Goal: Complete application form

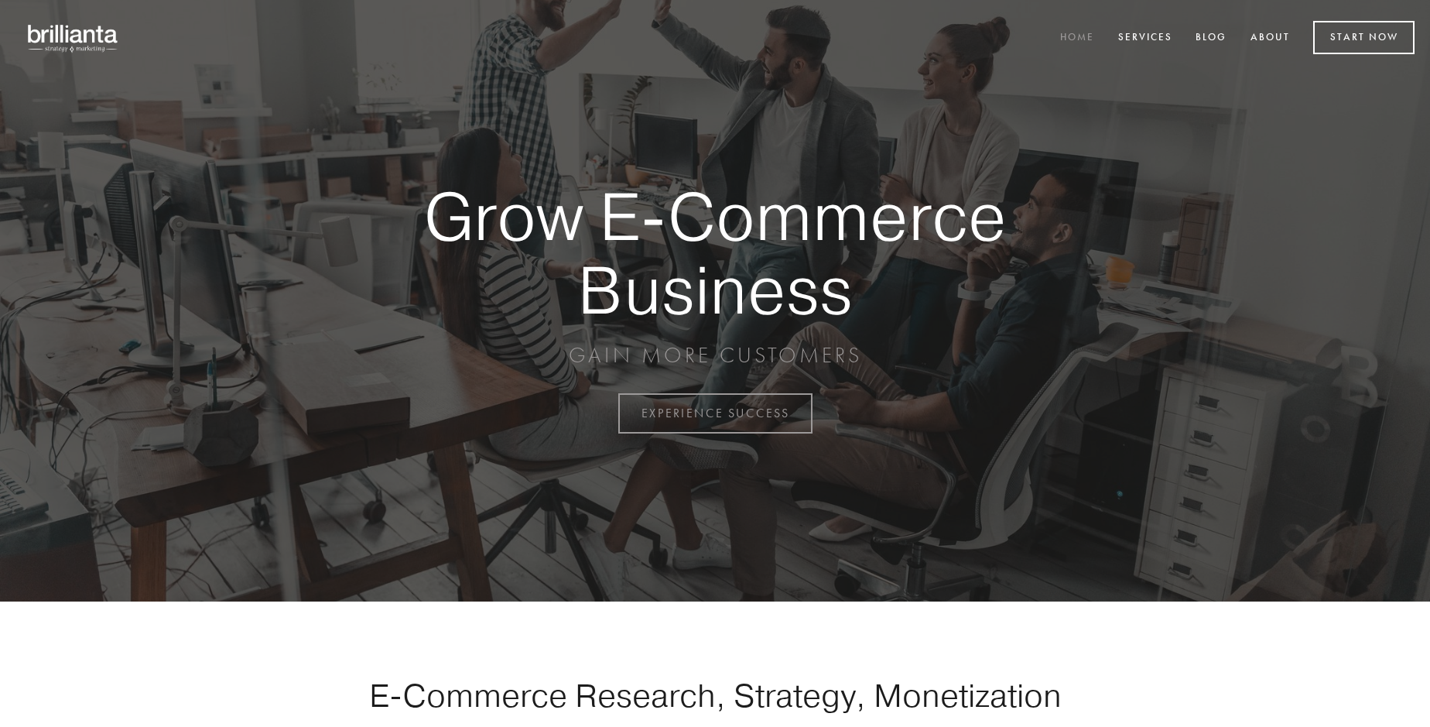
scroll to position [4058, 0]
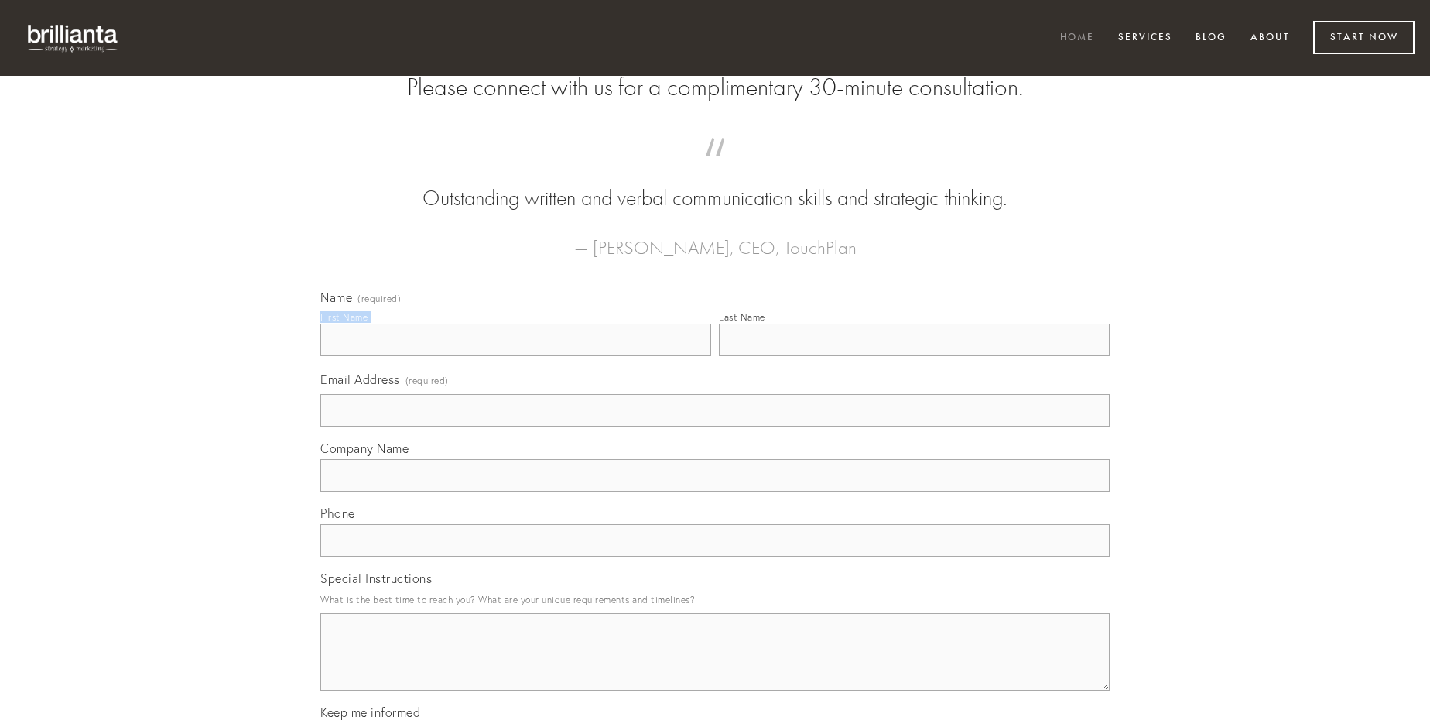
type input "[PERSON_NAME]"
click at [914, 356] on input "Last Name" at bounding box center [914, 340] width 391 height 33
type input "[PERSON_NAME]"
click at [715, 427] on input "Email Address (required)" at bounding box center [715, 410] width 790 height 33
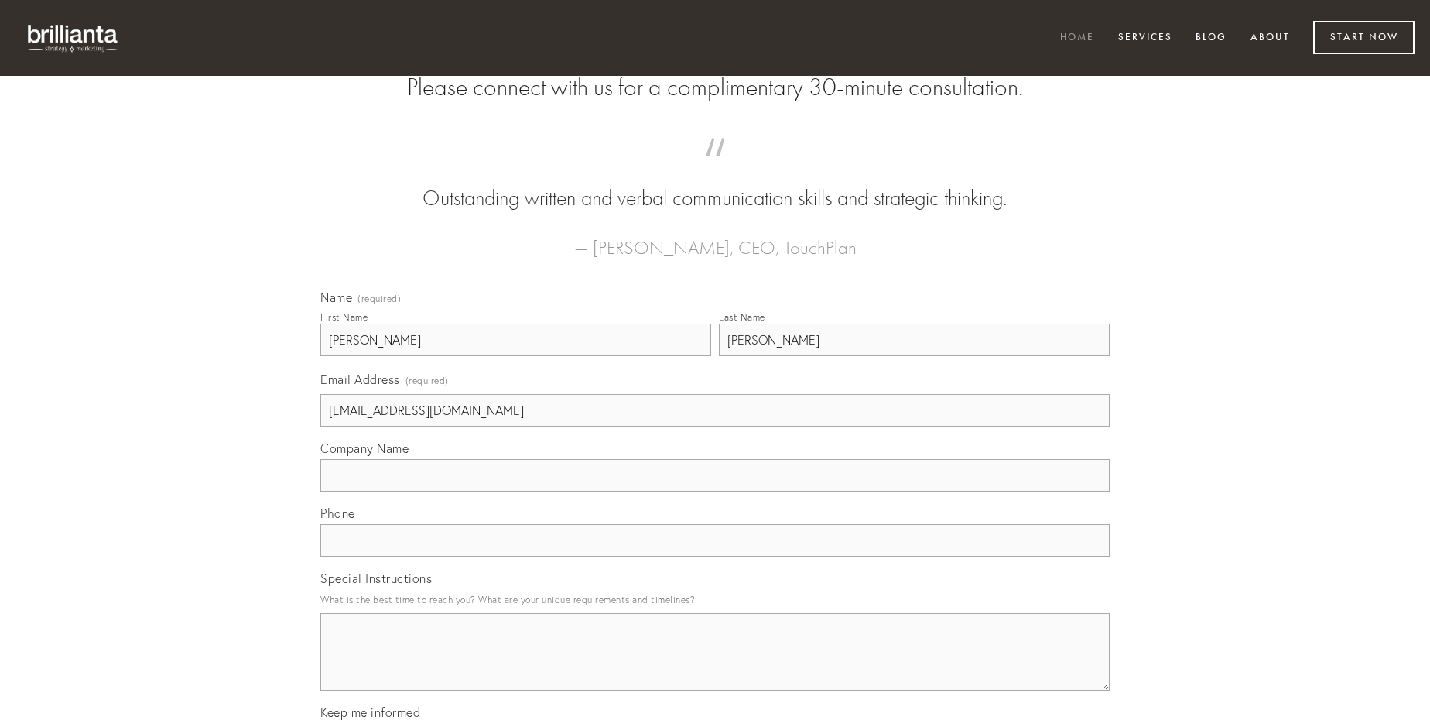
type input "[EMAIL_ADDRESS][DOMAIN_NAME]"
click at [715, 492] on input "Company Name" at bounding box center [715, 475] width 790 height 33
type input "enim"
click at [715, 557] on input "text" at bounding box center [715, 540] width 790 height 33
click at [715, 666] on textarea "Special Instructions" at bounding box center [715, 651] width 790 height 77
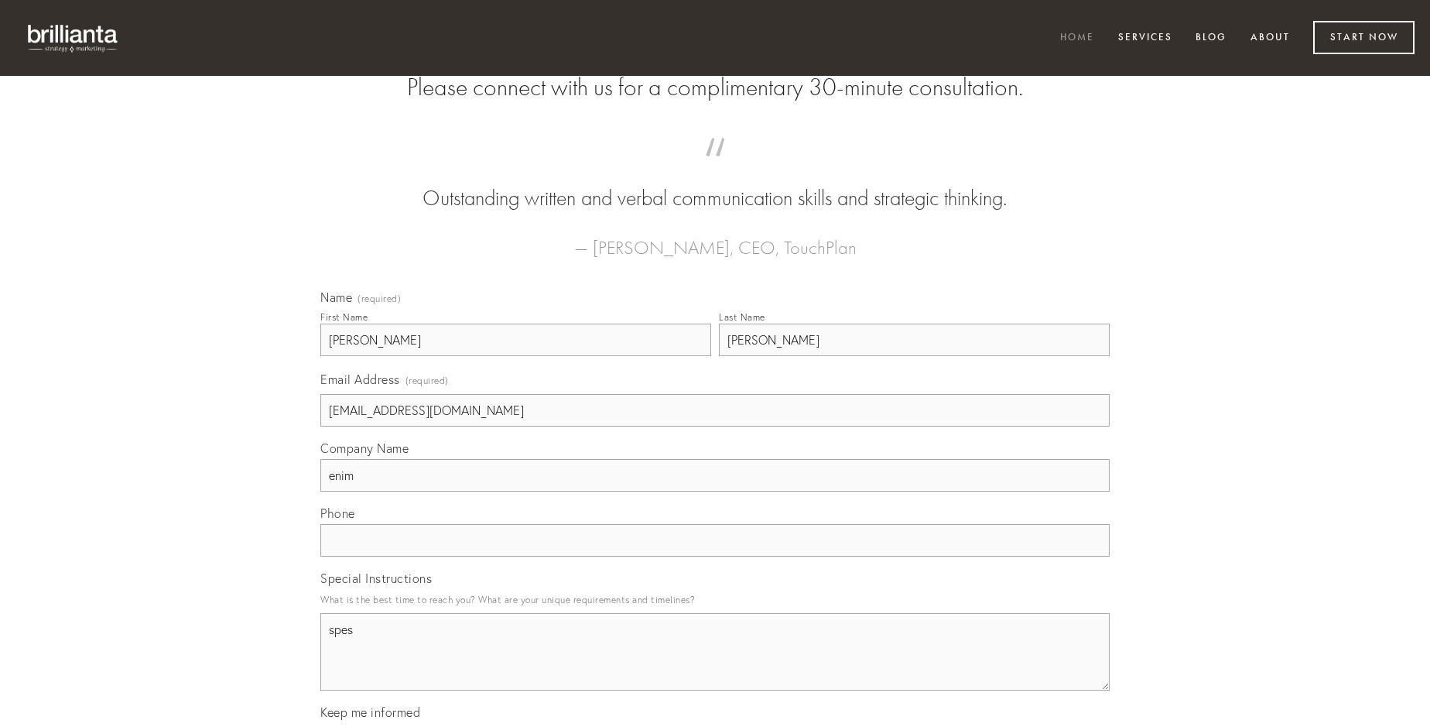
type textarea "spes"
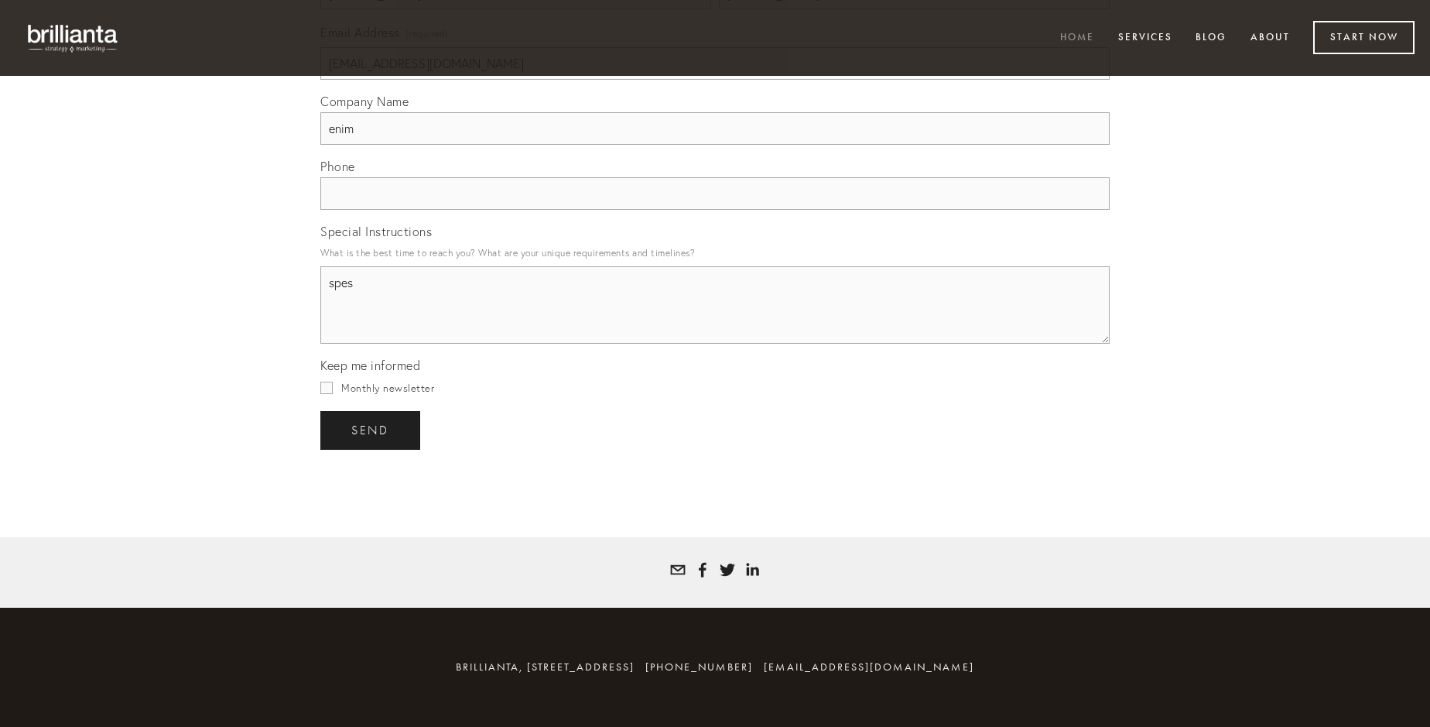
click at [372, 430] on span "send" at bounding box center [370, 430] width 38 height 14
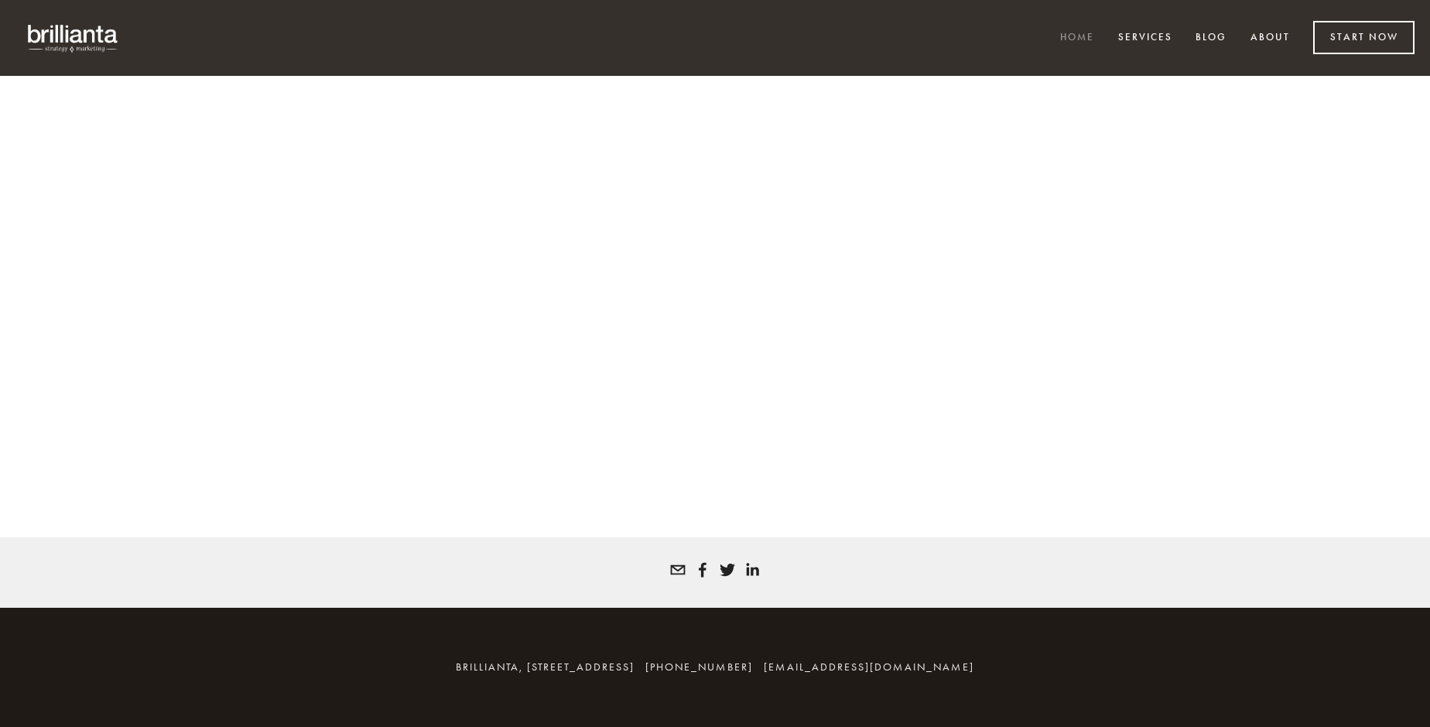
scroll to position [4037, 0]
